Goal: Information Seeking & Learning: Learn about a topic

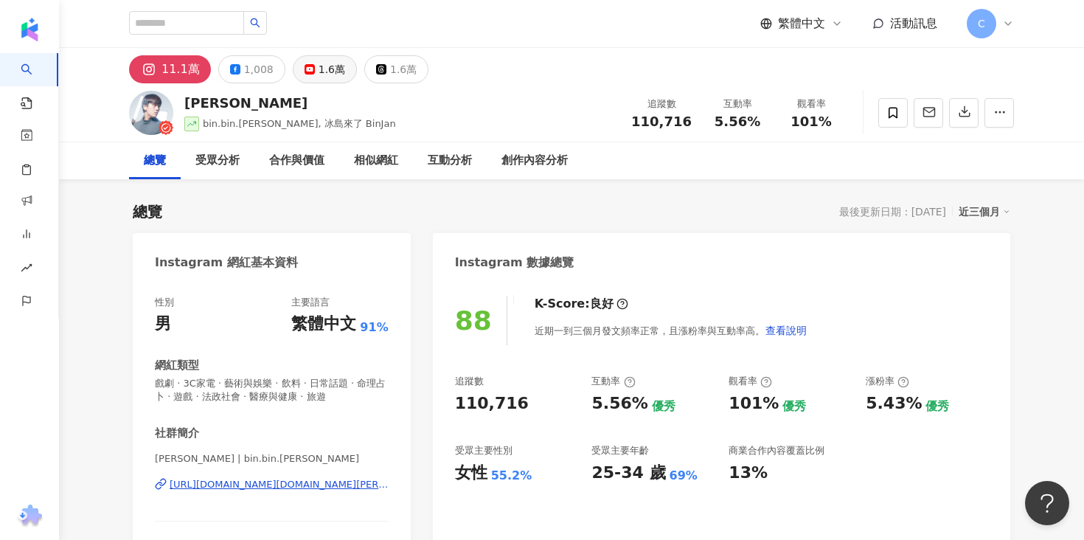
click at [310, 77] on button "1.6萬" at bounding box center [325, 69] width 64 height 28
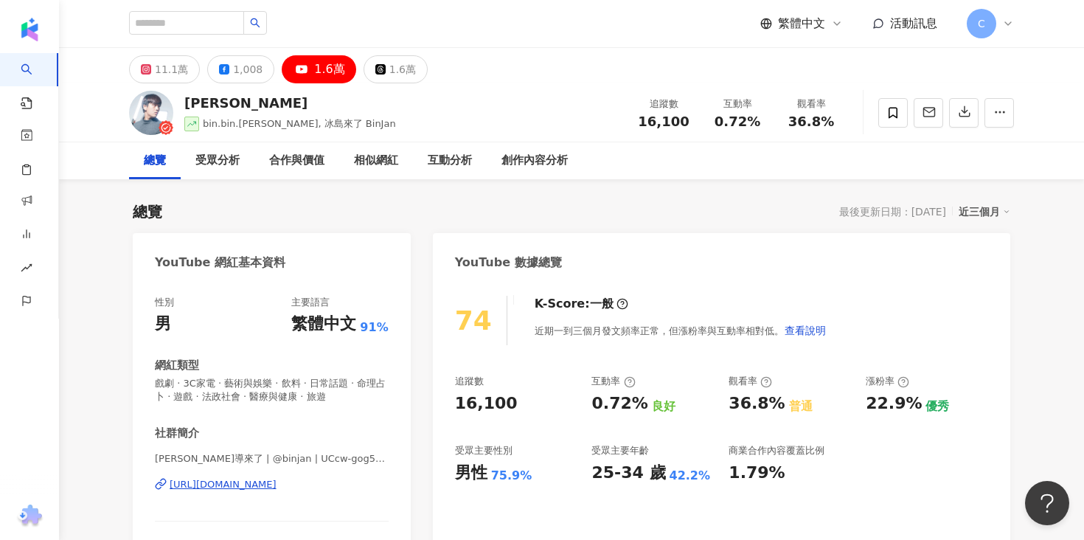
click at [277, 479] on div "https://www.youtube.com/channel/UCcw-gog5uQO-M4gX64XIYQw" at bounding box center [223, 484] width 107 height 13
click at [155, 74] on div "11.1萬" at bounding box center [171, 69] width 33 height 21
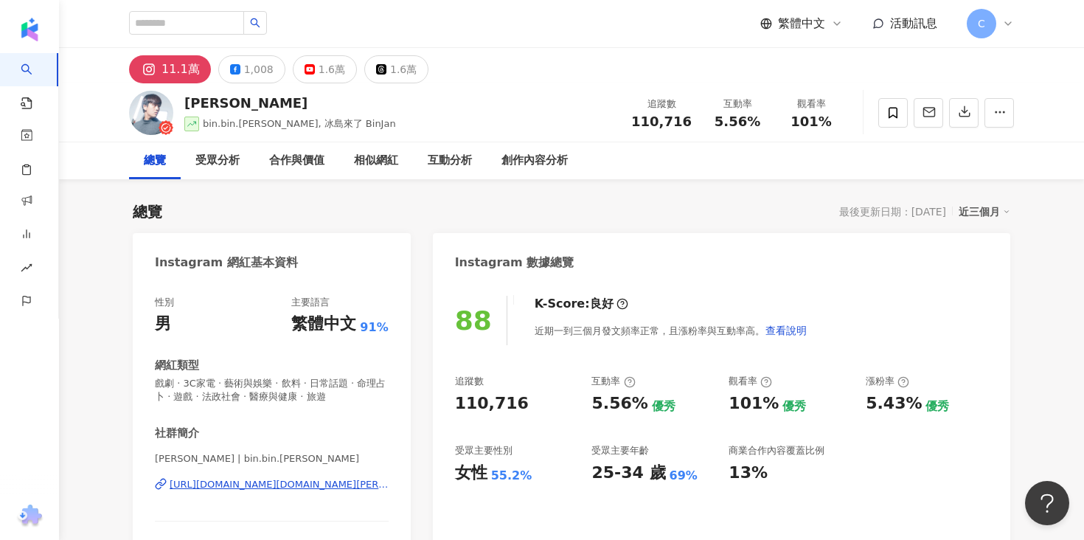
click at [307, 484] on div "https://www.instagram.com/bin.bin.jan/" at bounding box center [279, 484] width 219 height 13
click at [238, 163] on div "受眾分析" at bounding box center [217, 161] width 44 height 18
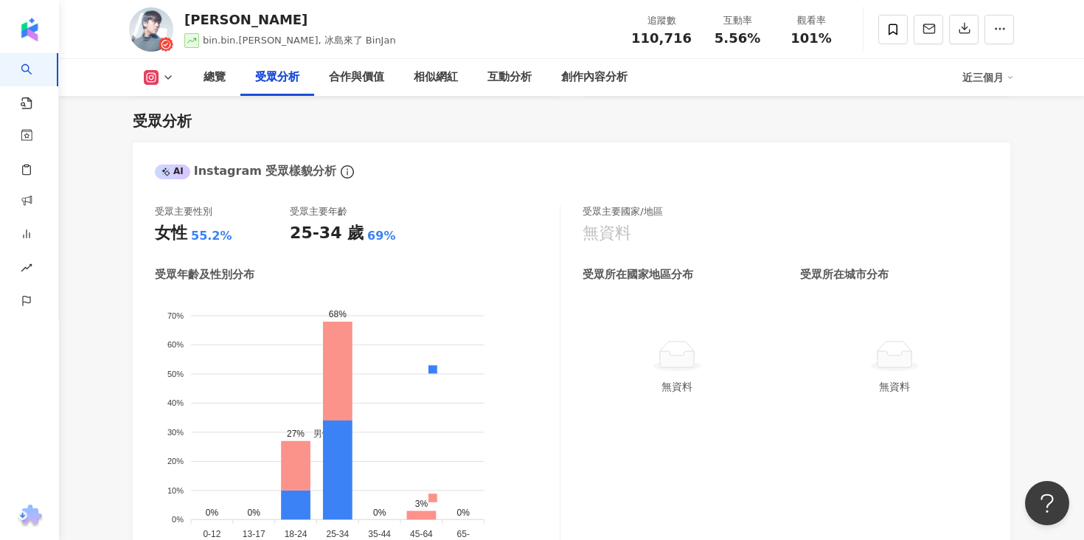
scroll to position [1343, 0]
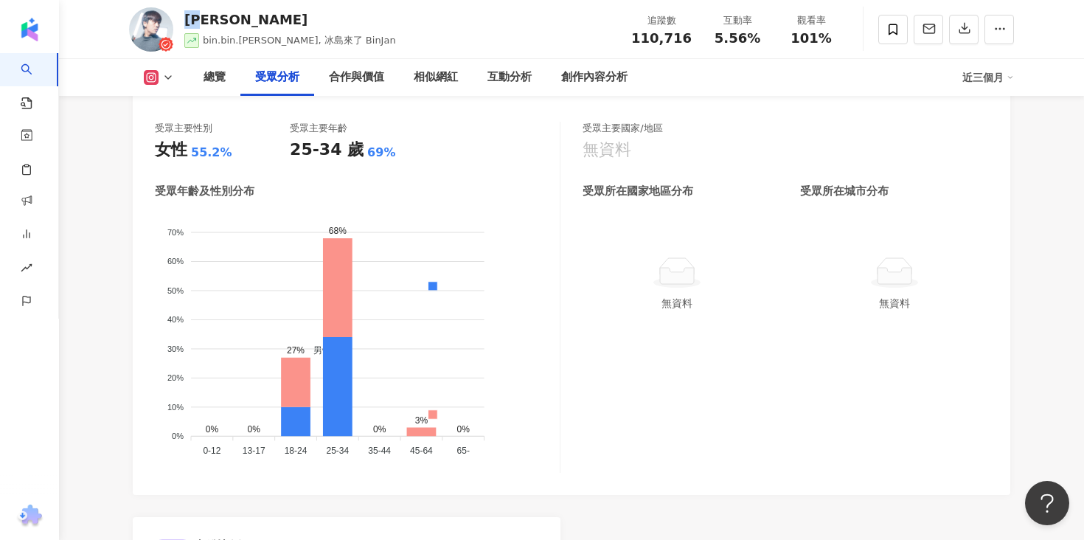
drag, startPoint x: 187, startPoint y: 15, endPoint x: 223, endPoint y: 15, distance: 35.4
click at [223, 15] on div "詹彬" at bounding box center [290, 19] width 212 height 18
copy div "詹彬"
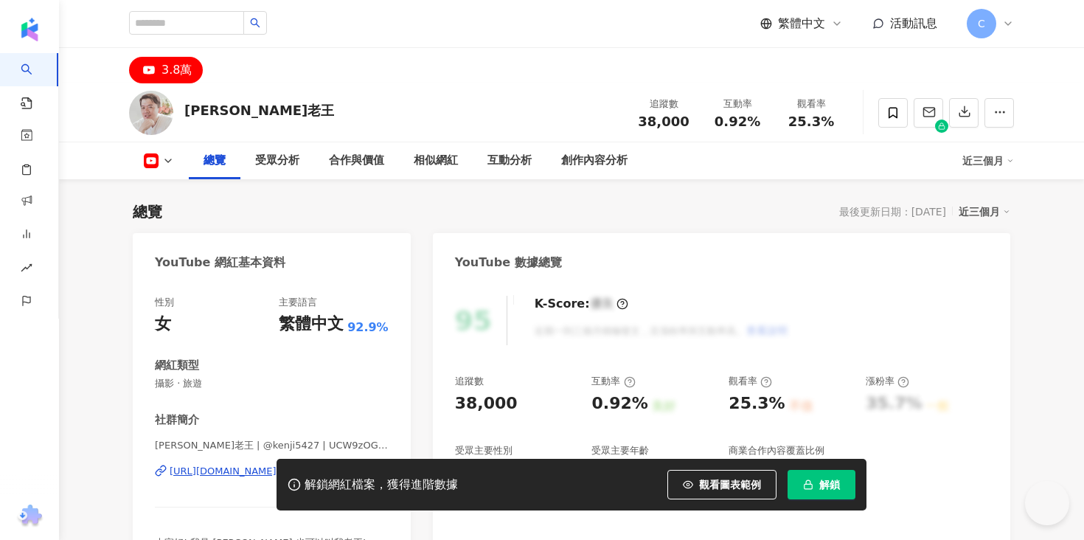
click at [841, 484] on button "解鎖" at bounding box center [822, 484] width 68 height 29
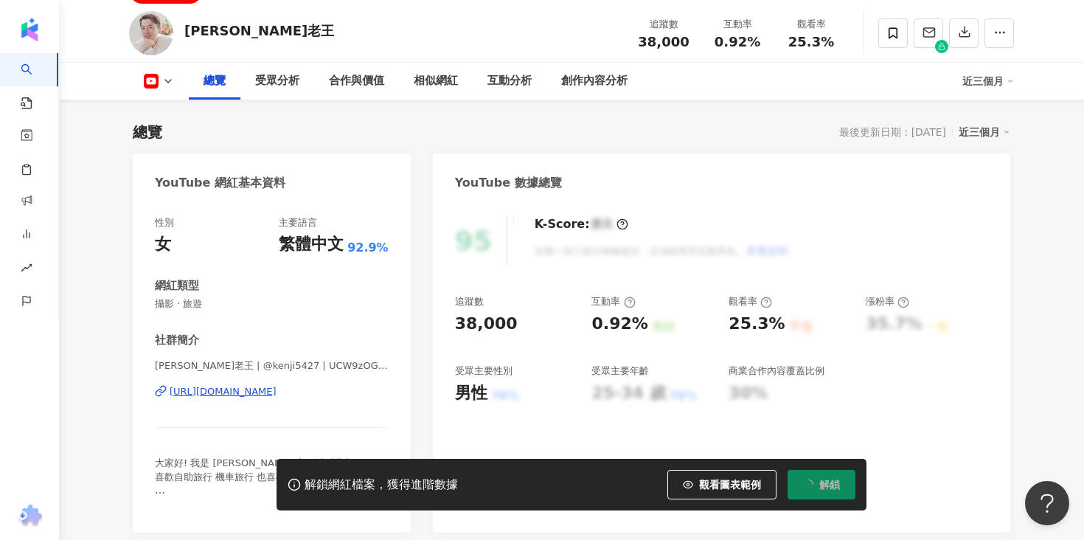
scroll to position [106, 0]
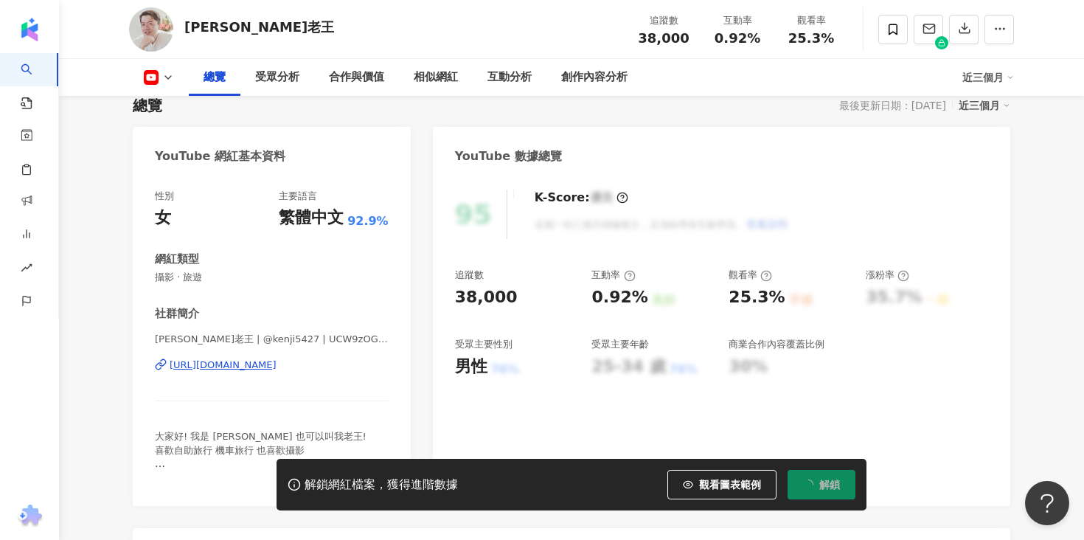
click at [277, 368] on div "https://www.youtube.com/channel/UCW9zOGmA0duYSIW3LJJg9kw" at bounding box center [223, 364] width 107 height 13
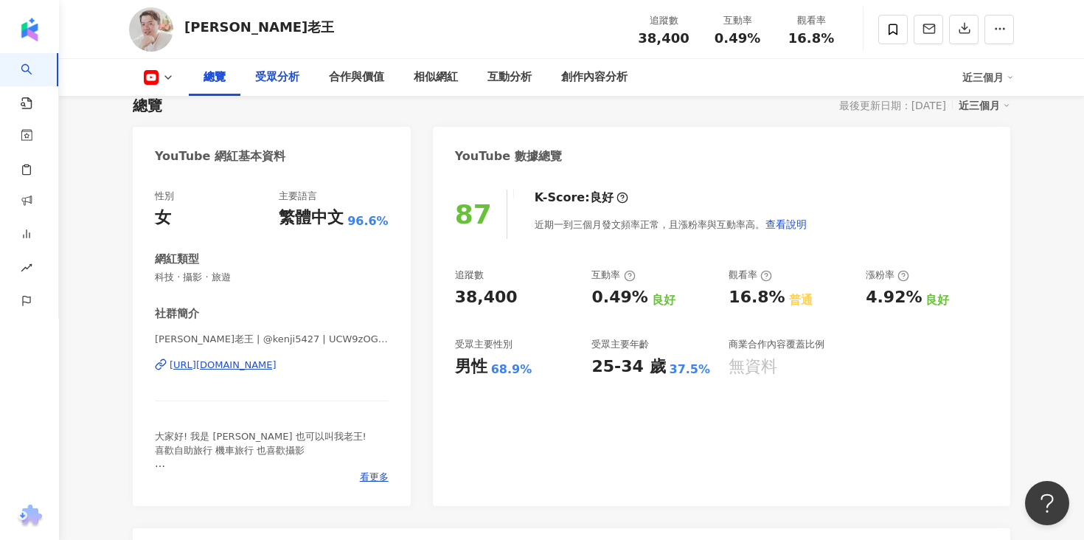
click at [282, 82] on div "受眾分析" at bounding box center [277, 78] width 44 height 18
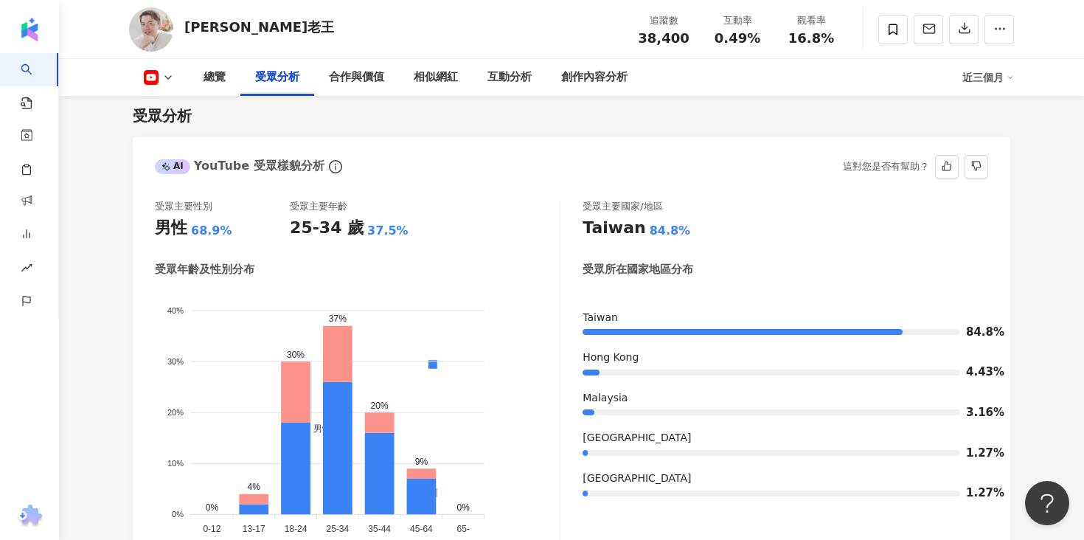
scroll to position [1319, 0]
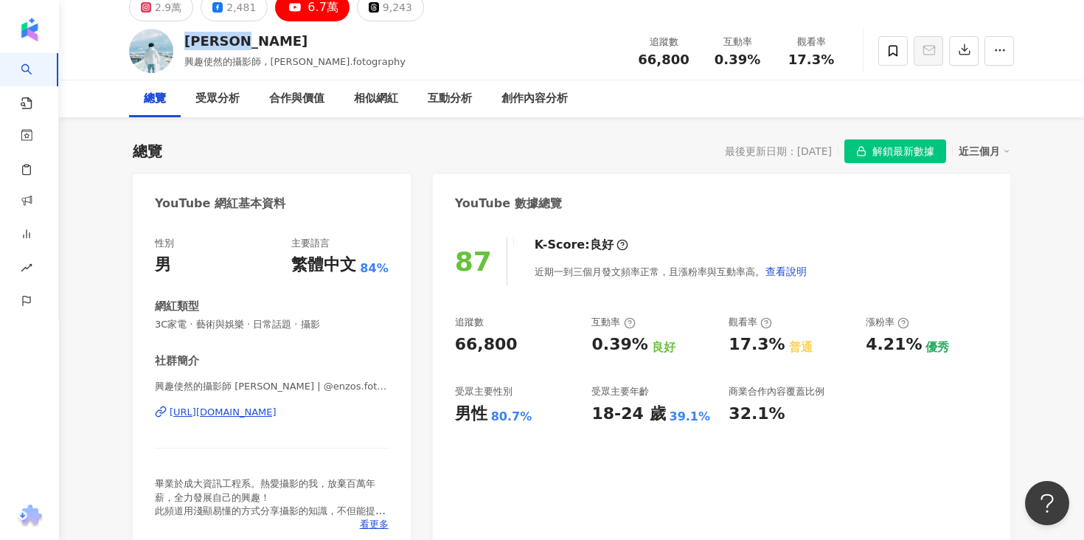
scroll to position [73, 0]
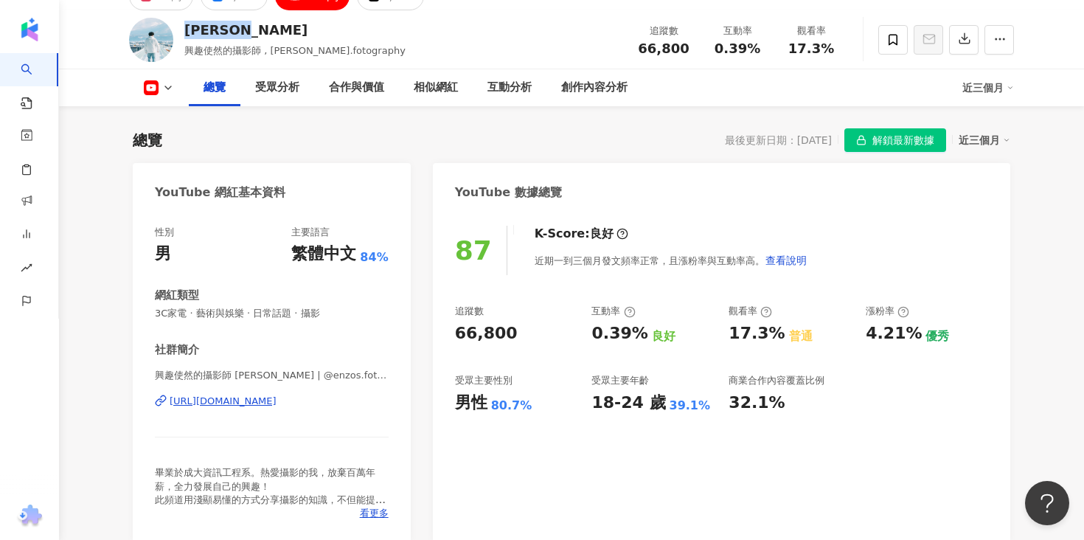
click at [262, 400] on div "https://www.youtube.com/channel/UCDH799ijFMBv_j1RM86hozA" at bounding box center [223, 400] width 107 height 13
click at [268, 83] on div "受眾分析" at bounding box center [277, 88] width 44 height 18
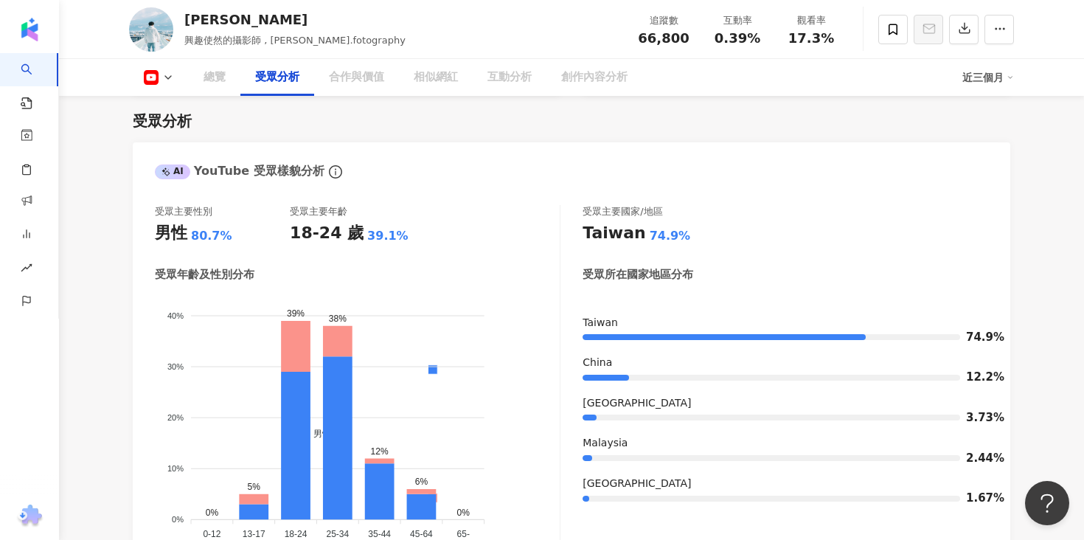
click at [290, 87] on div "受眾分析" at bounding box center [277, 77] width 74 height 37
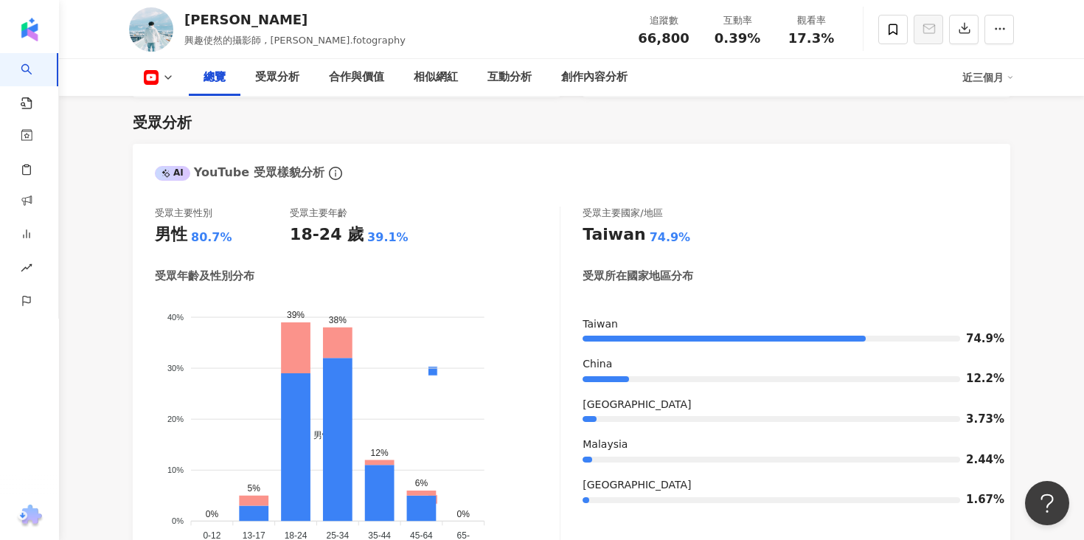
scroll to position [0, 0]
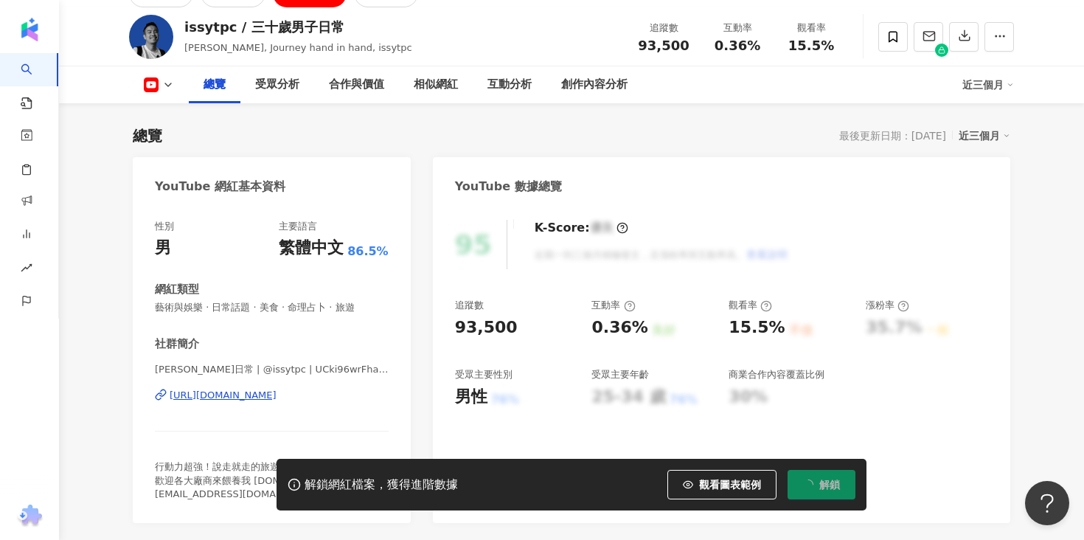
scroll to position [100, 0]
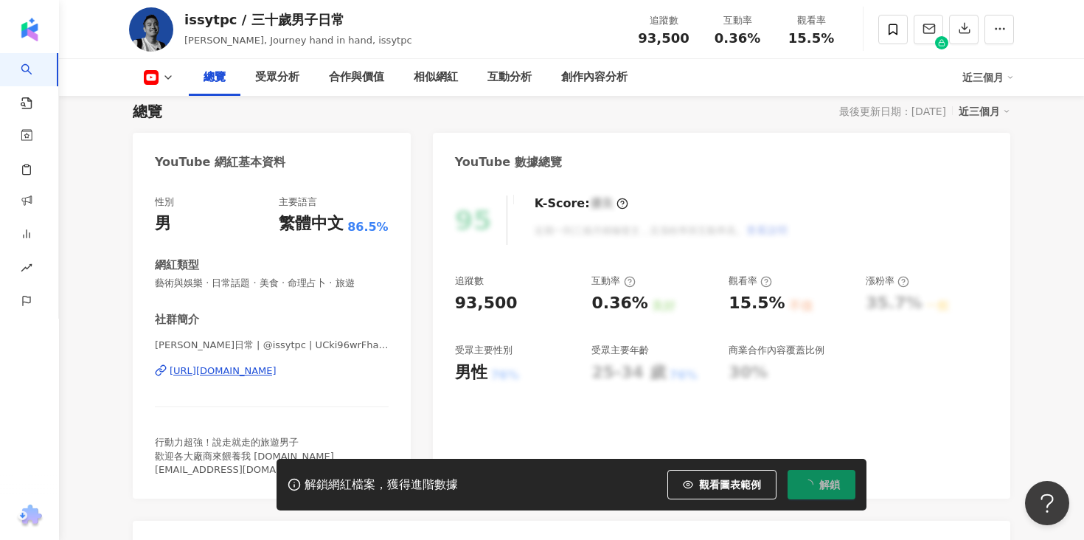
click at [276, 372] on div "https://www.youtube.com/channel/UCki96wrFha9MJUm7OHxNr9g" at bounding box center [223, 370] width 107 height 13
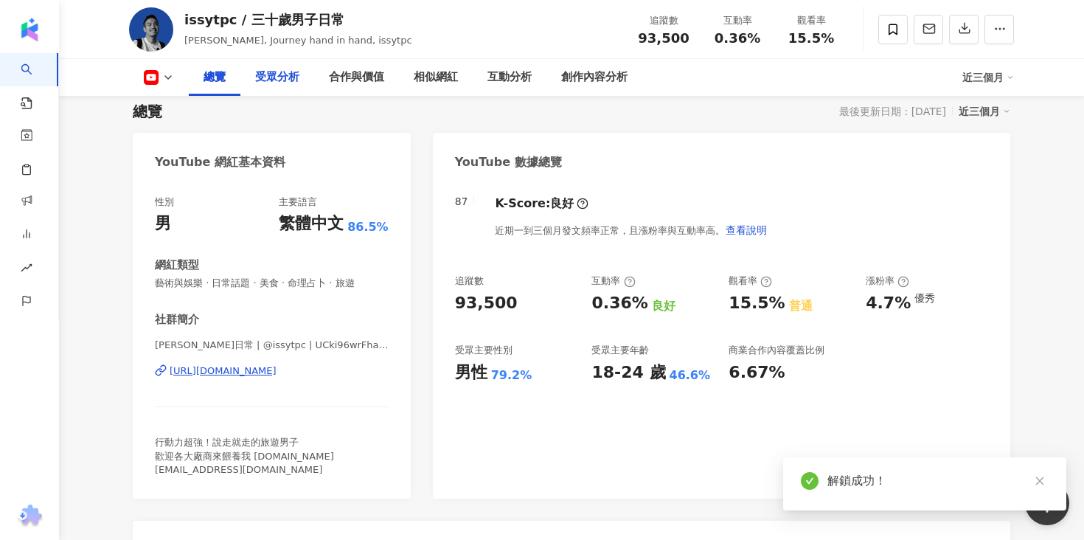
click at [265, 86] on div "受眾分析" at bounding box center [277, 77] width 74 height 37
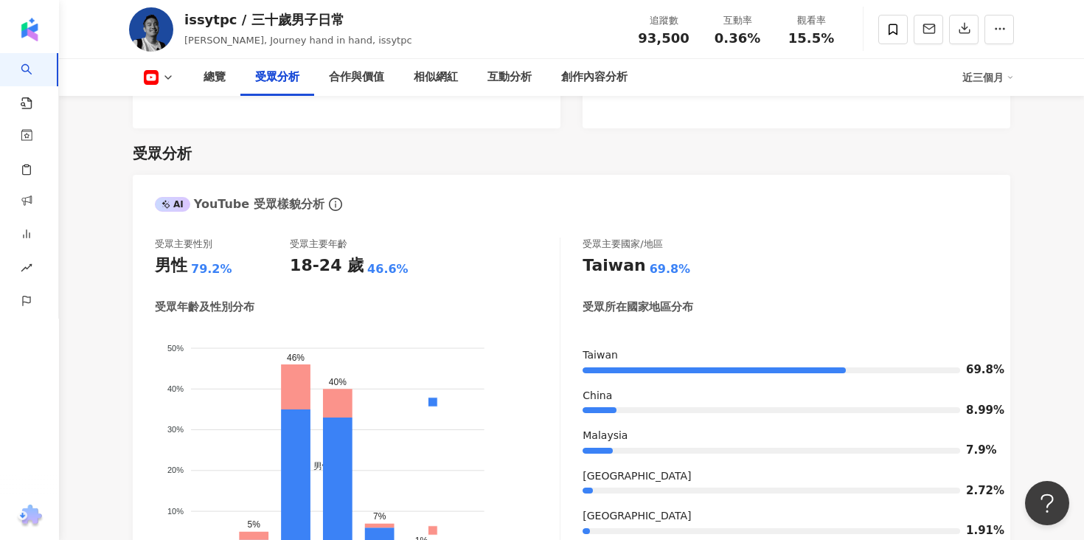
scroll to position [1311, 0]
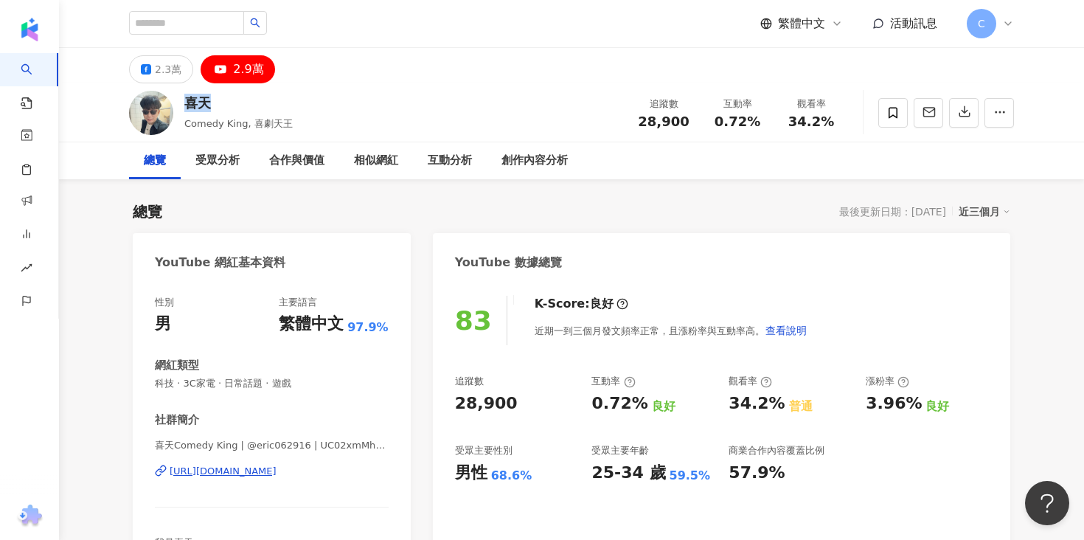
click at [458, 89] on div "喜天 Comedy [PERSON_NAME], 喜劇天王 追蹤數 28,900 互動率 0.72% 觀看率 34.2%" at bounding box center [572, 112] width 944 height 58
click at [207, 156] on div "受眾分析" at bounding box center [217, 161] width 44 height 18
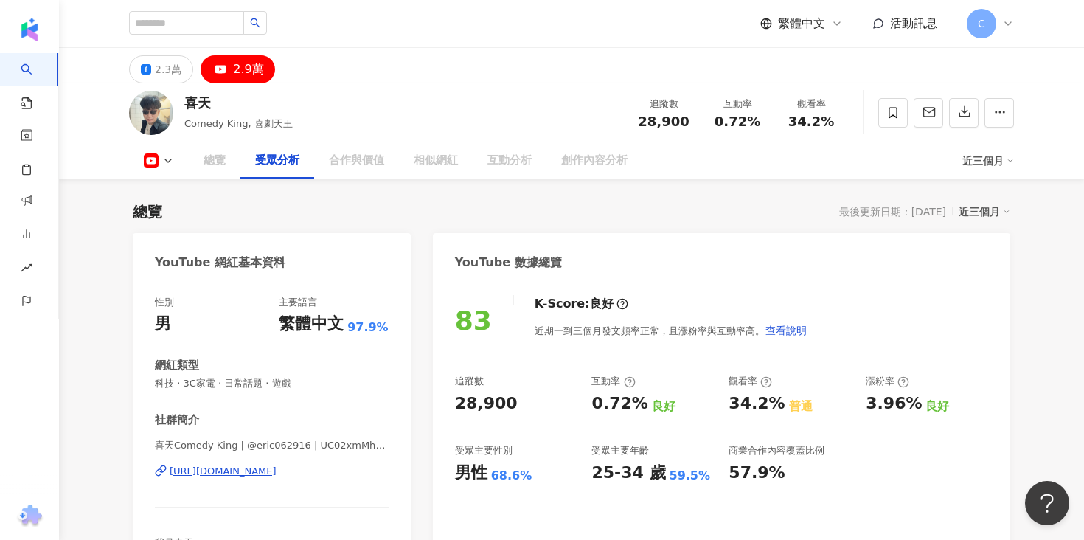
scroll to position [1243, 0]
